Goal: Find specific page/section: Find specific page/section

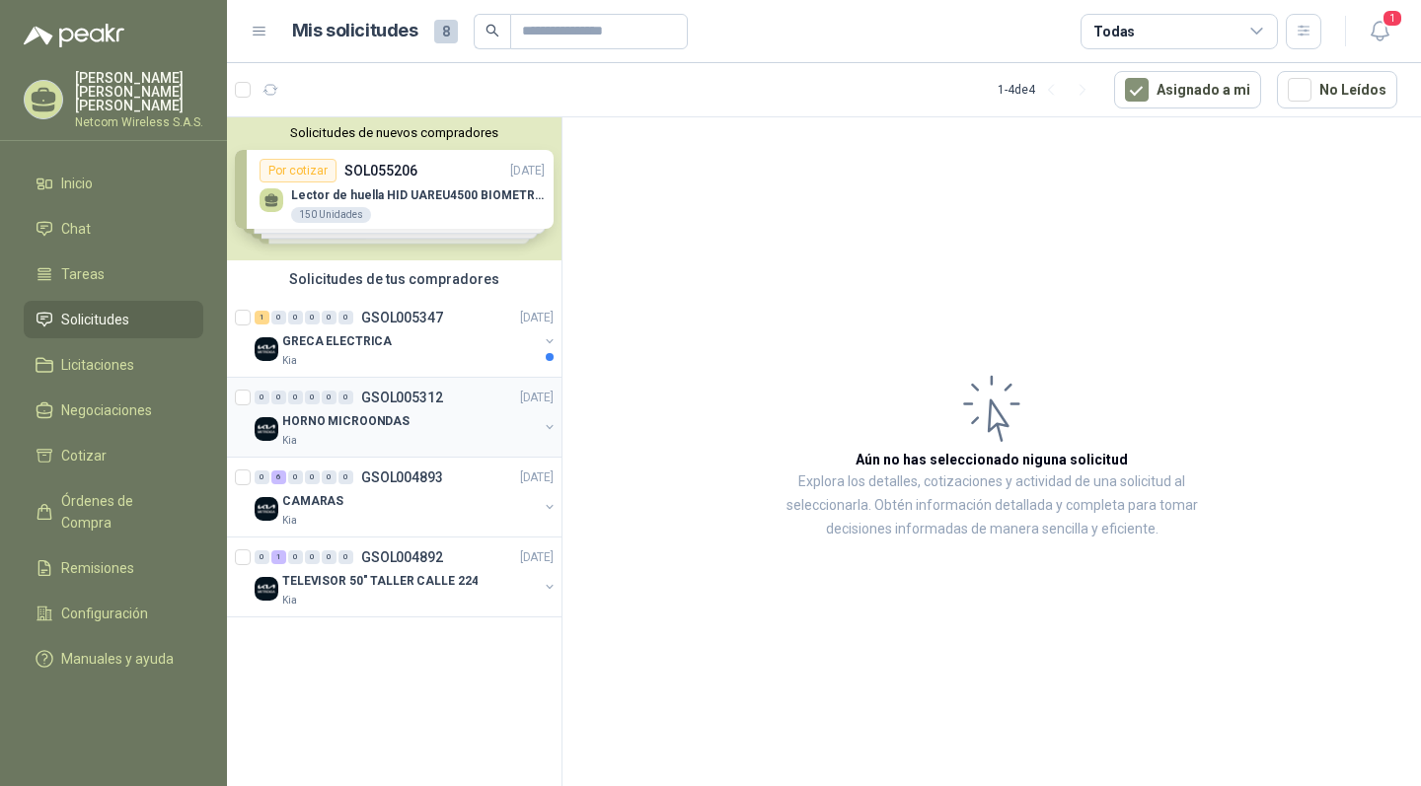
click at [507, 437] on div "Kia" at bounding box center [410, 441] width 256 height 16
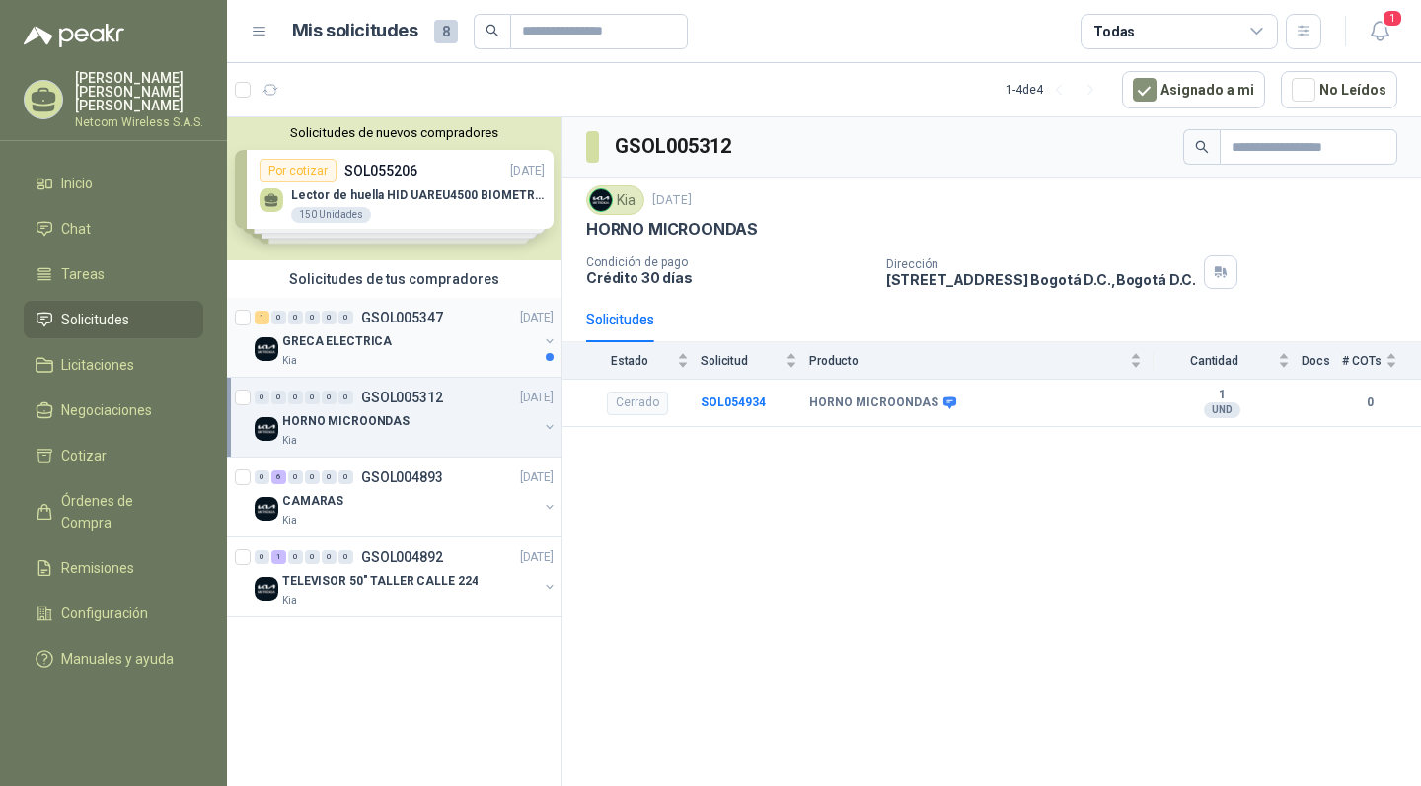
click at [441, 349] on div "GRECA ELECTRICA" at bounding box center [410, 342] width 256 height 24
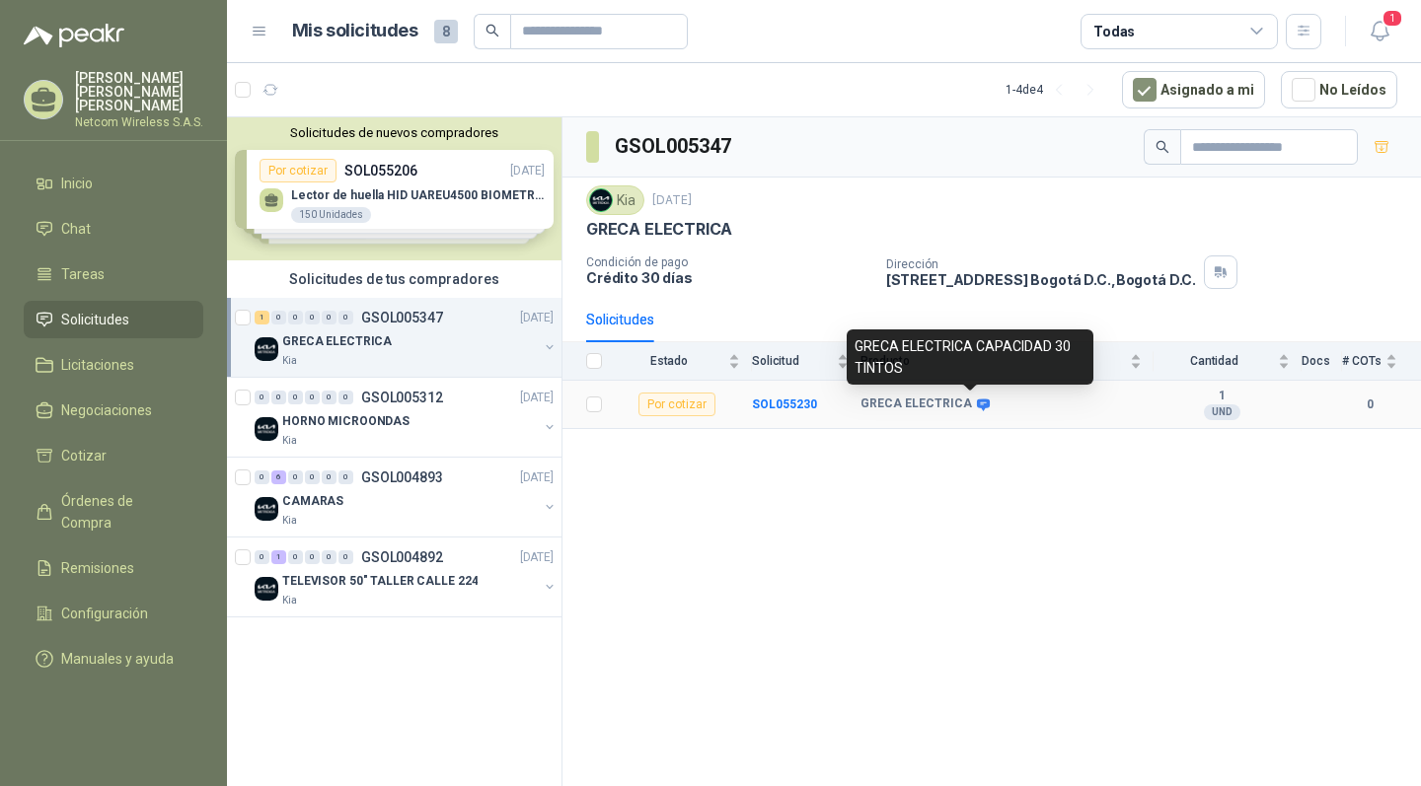
click at [976, 402] on icon at bounding box center [983, 405] width 15 height 15
drag, startPoint x: 908, startPoint y: 370, endPoint x: 856, endPoint y: 338, distance: 61.1
click at [856, 338] on div "GRECA ELECTRICA CAPACIDAD 30 TINTOS" at bounding box center [970, 357] width 247 height 55
copy div "GRECA ELECTRICA CAPACIDAD 30 TINTOS"
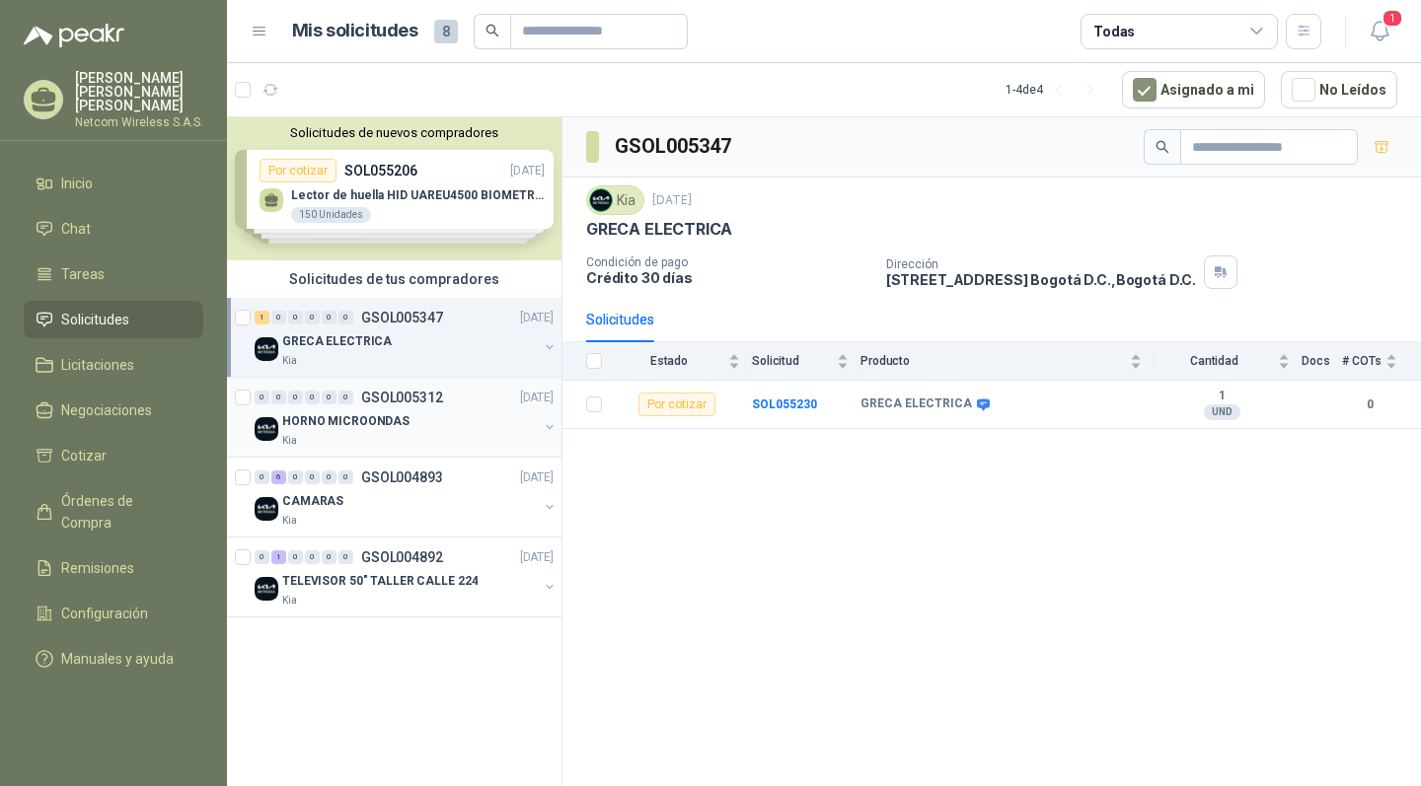
click at [393, 427] on p "HORNO MICROONDAS" at bounding box center [345, 421] width 127 height 19
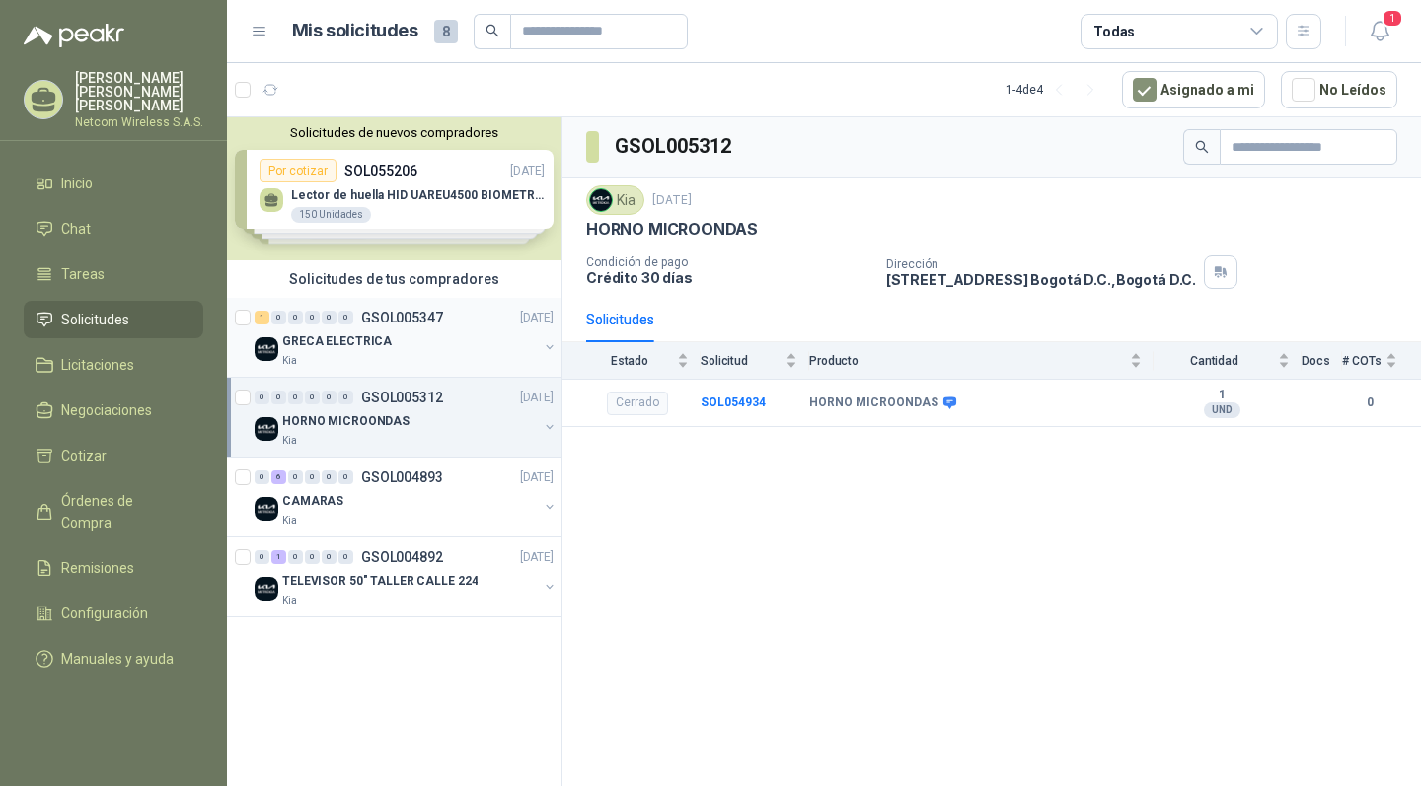
click at [443, 364] on div "Kia" at bounding box center [410, 361] width 256 height 16
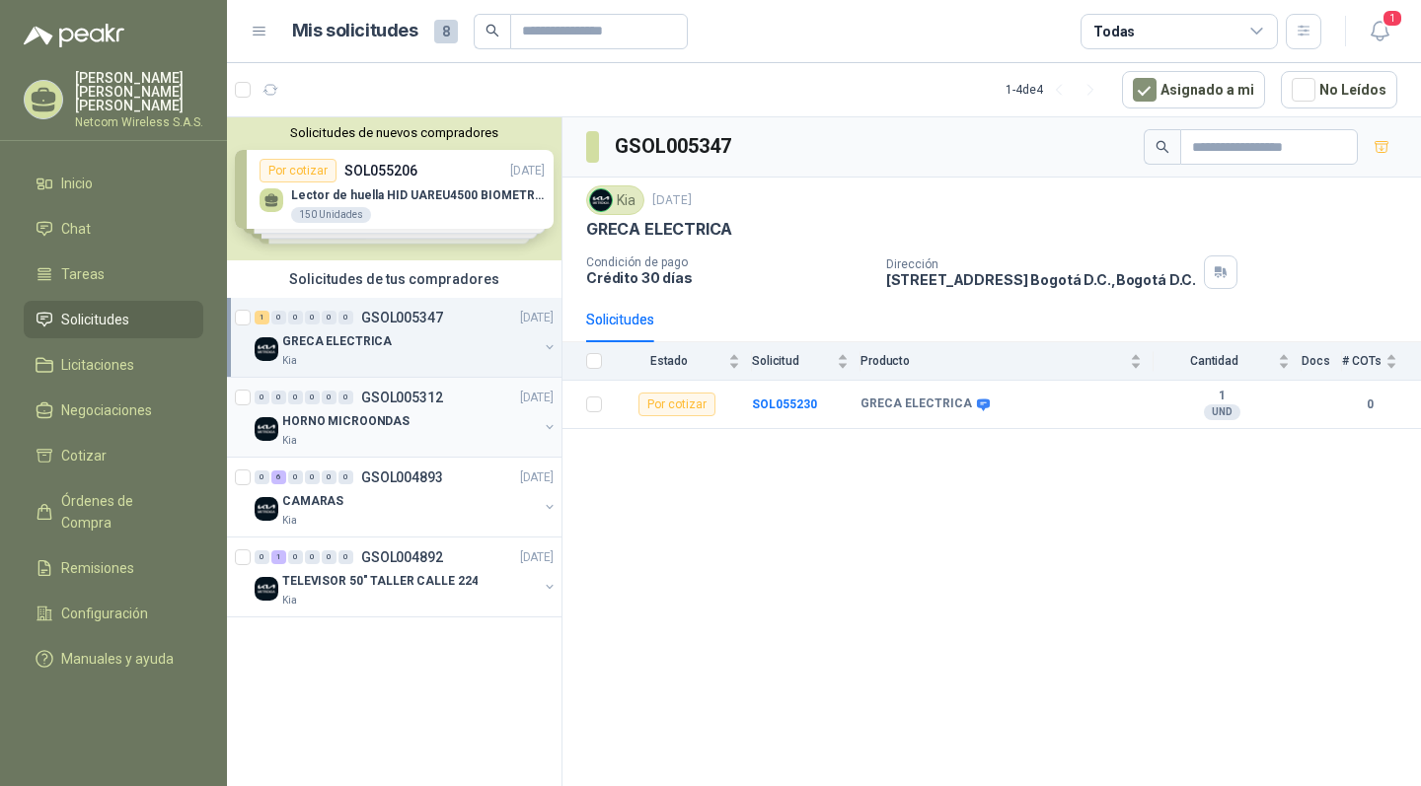
click at [549, 430] on button "button" at bounding box center [550, 427] width 16 height 16
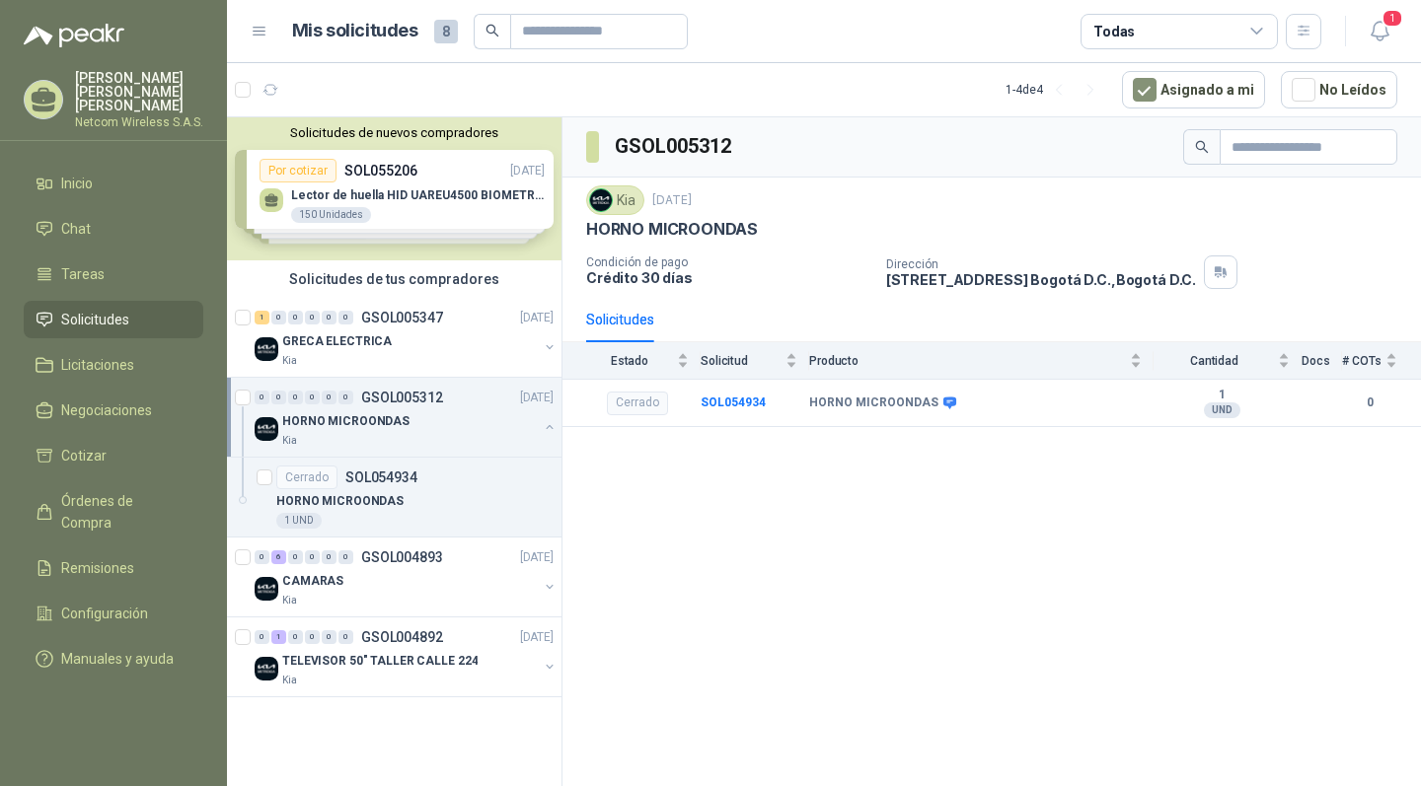
click at [549, 430] on button "button" at bounding box center [550, 427] width 16 height 16
